Goal: Obtain resource: Download file/media

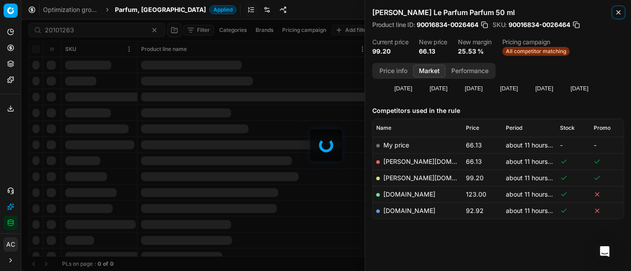
click at [617, 15] on icon "button" at bounding box center [618, 12] width 7 height 7
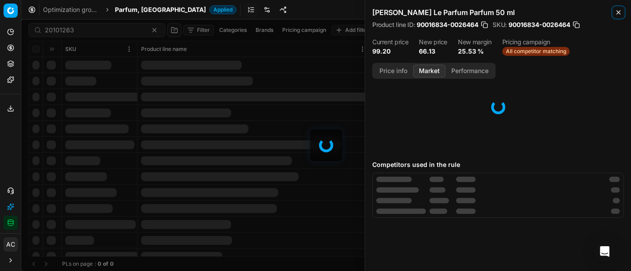
scroll to position [38, 0]
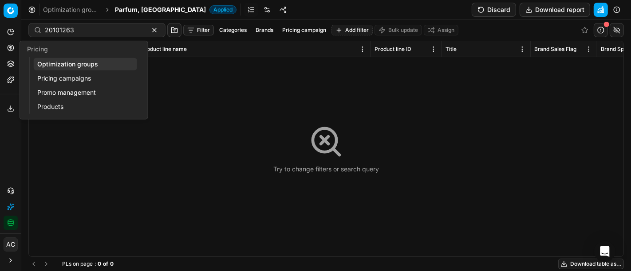
click at [64, 64] on link "Optimization groups" at bounding box center [85, 64] width 103 height 12
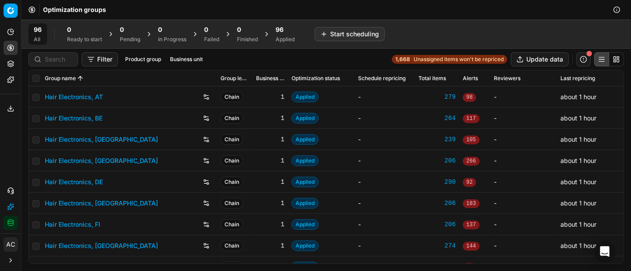
click at [291, 31] on div "96" at bounding box center [284, 29] width 19 height 9
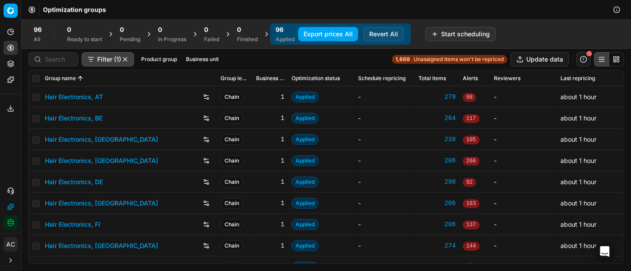
click at [333, 39] on button "Export prices All" at bounding box center [328, 34] width 60 height 14
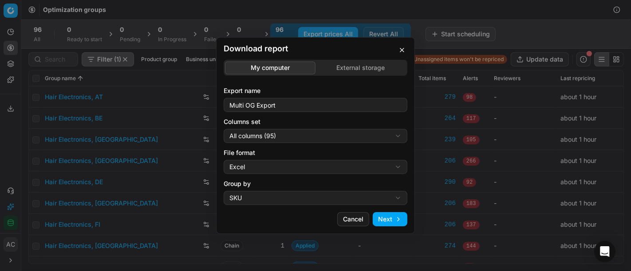
click at [290, 133] on div "Download report My computer External storage Export name Multi OG Export Column…" at bounding box center [315, 135] width 631 height 271
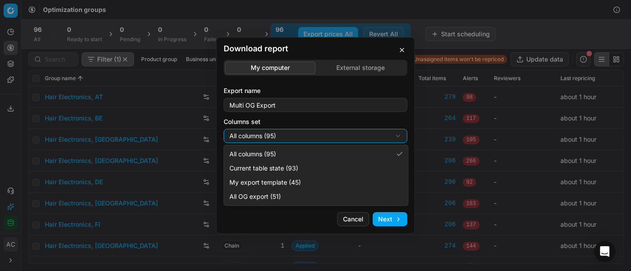
select select "custom"
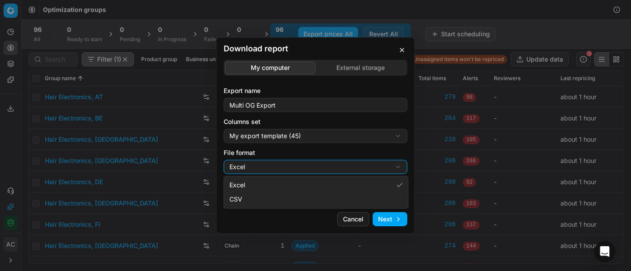
click at [290, 162] on div "Download report My computer External storage Export name Multi OG Export Column…" at bounding box center [315, 135] width 631 height 271
select select "csv"
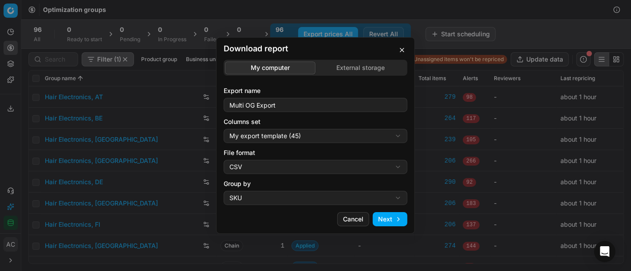
click at [394, 223] on button "Next" at bounding box center [389, 219] width 35 height 14
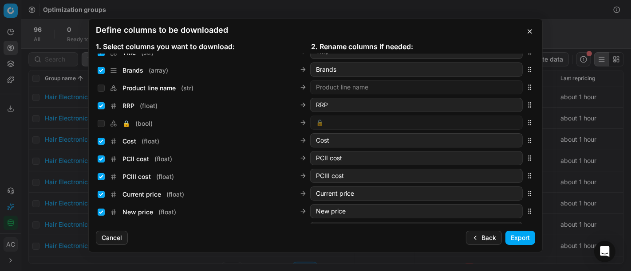
scroll to position [104, 0]
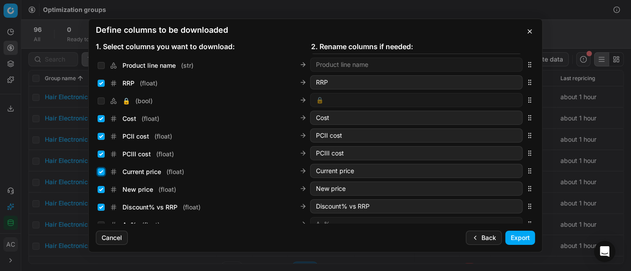
click at [104, 168] on input "Current price ( float )" at bounding box center [101, 171] width 7 height 7
checkbox input "false"
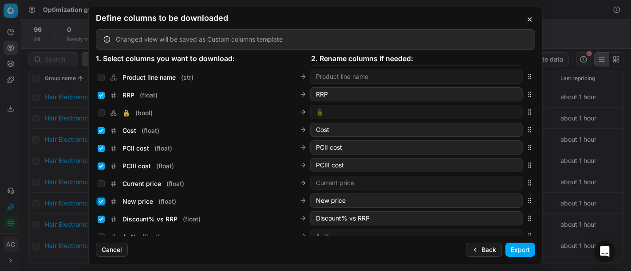
click at [100, 201] on input "New price ( float )" at bounding box center [101, 201] width 7 height 7
checkbox input "false"
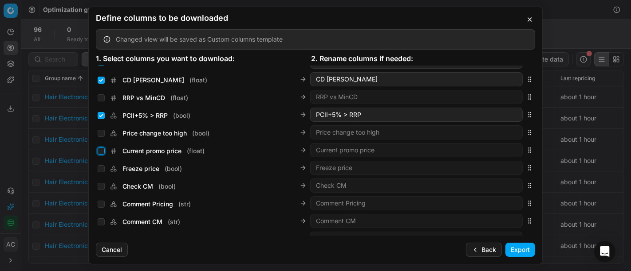
click at [100, 153] on input "Current promo price ( float )" at bounding box center [101, 151] width 7 height 7
checkbox input "true"
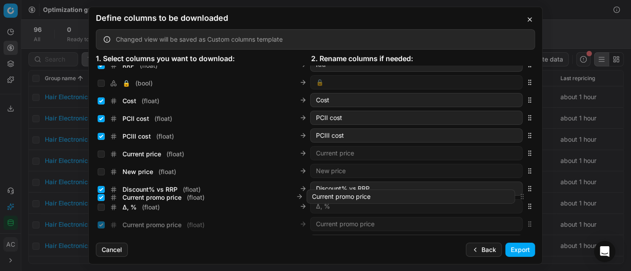
scroll to position [150, 0]
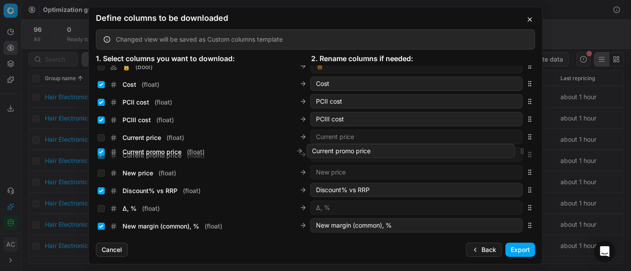
drag, startPoint x: 521, startPoint y: 150, endPoint x: 537, endPoint y: 151, distance: 15.5
click at [537, 151] on div "Sales Entity IDs ( array ) Sales Entity IDs Product line ID ( str ) Product lin…" at bounding box center [315, 151] width 453 height 170
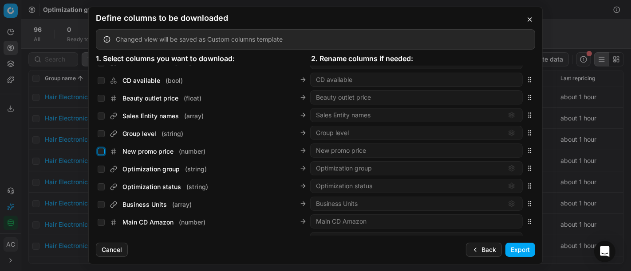
click at [101, 150] on input "New promo price ( number )" at bounding box center [101, 151] width 7 height 7
checkbox input "true"
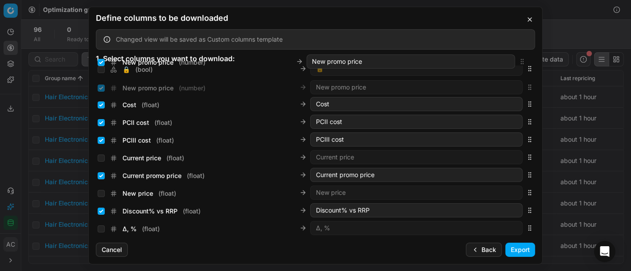
scroll to position [141, 0]
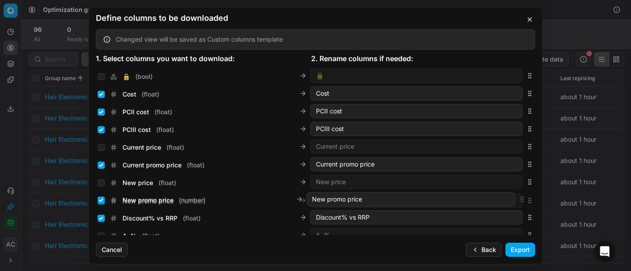
drag, startPoint x: 525, startPoint y: 148, endPoint x: 551, endPoint y: 197, distance: 55.3
click at [551, 197] on div "Define columns to be downloaded Changed view will be saved as Custom columns te…" at bounding box center [315, 135] width 631 height 271
click at [524, 246] on button "Export" at bounding box center [520, 250] width 30 height 14
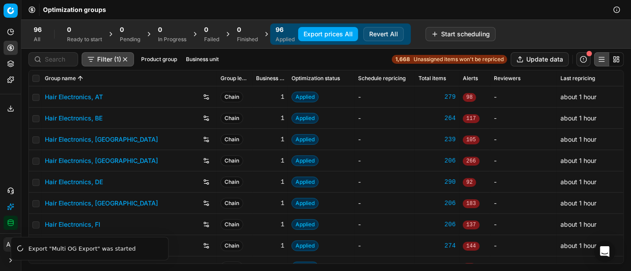
click at [16, 107] on button "Export service" at bounding box center [11, 109] width 14 height 14
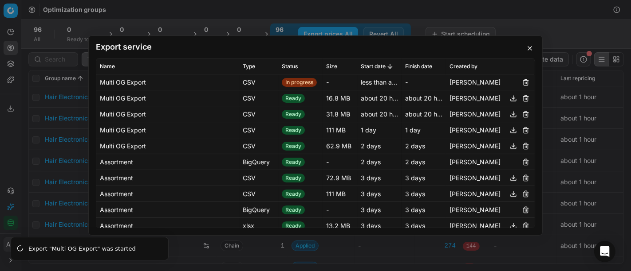
click at [231, 12] on div "Export service Name Type Status Size Start date Finish date Created by Multi OG…" at bounding box center [315, 135] width 631 height 271
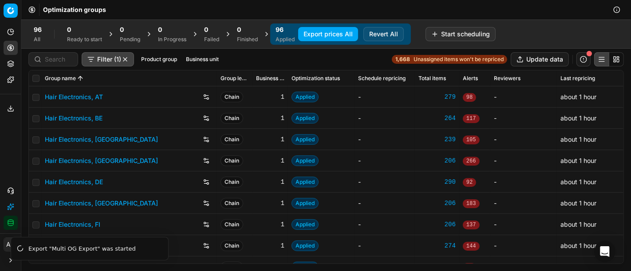
click at [10, 108] on icon at bounding box center [10, 108] width 7 height 7
click at [12, 106] on icon at bounding box center [10, 108] width 7 height 7
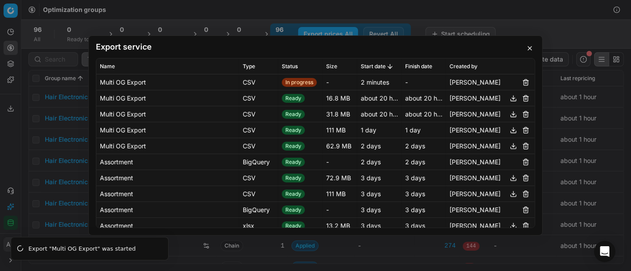
click at [13, 121] on div "Export service Name Type Status Size Start date Finish date Created by Multi OG…" at bounding box center [315, 135] width 631 height 271
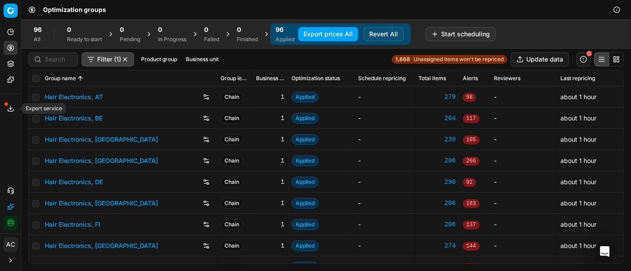
click at [12, 107] on icon at bounding box center [10, 108] width 7 height 7
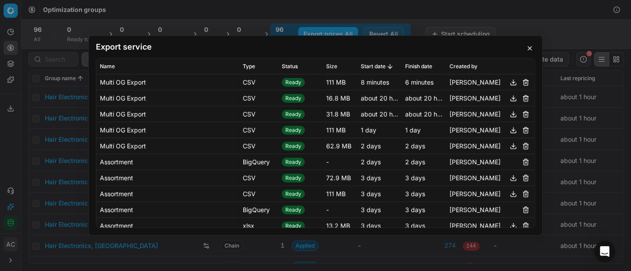
click at [508, 82] on button "button" at bounding box center [513, 82] width 11 height 11
